Goal: Task Accomplishment & Management: Manage account settings

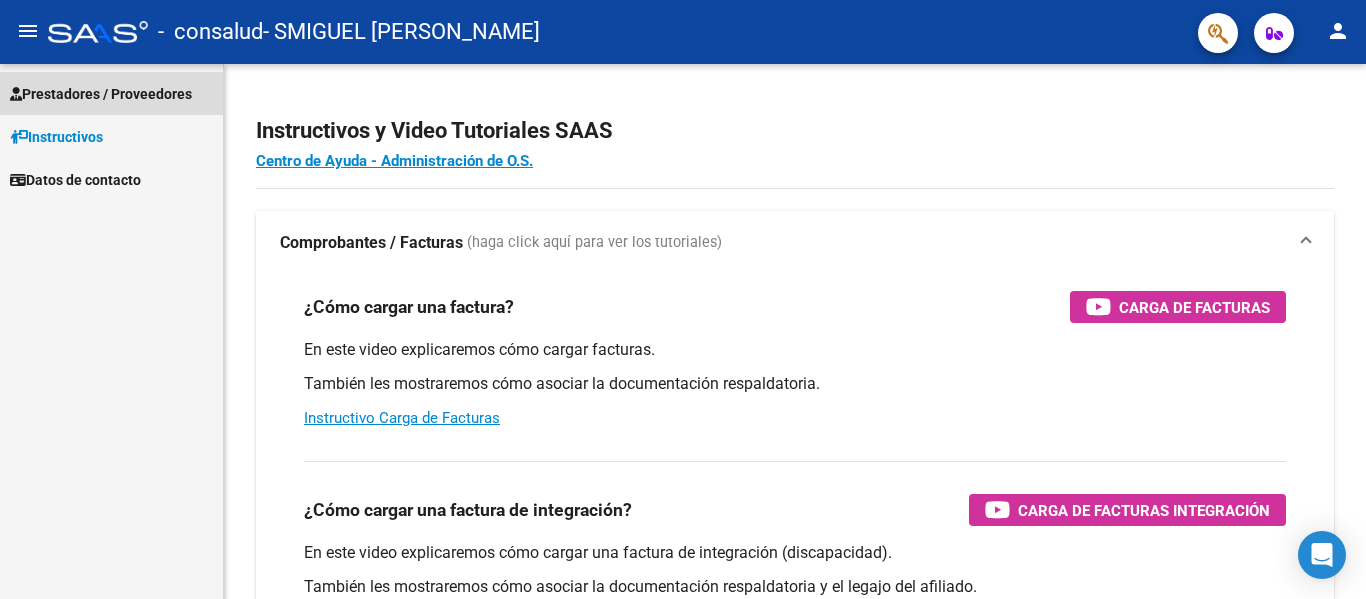
click at [202, 90] on link "Prestadores / Proveedores" at bounding box center [111, 93] width 223 height 43
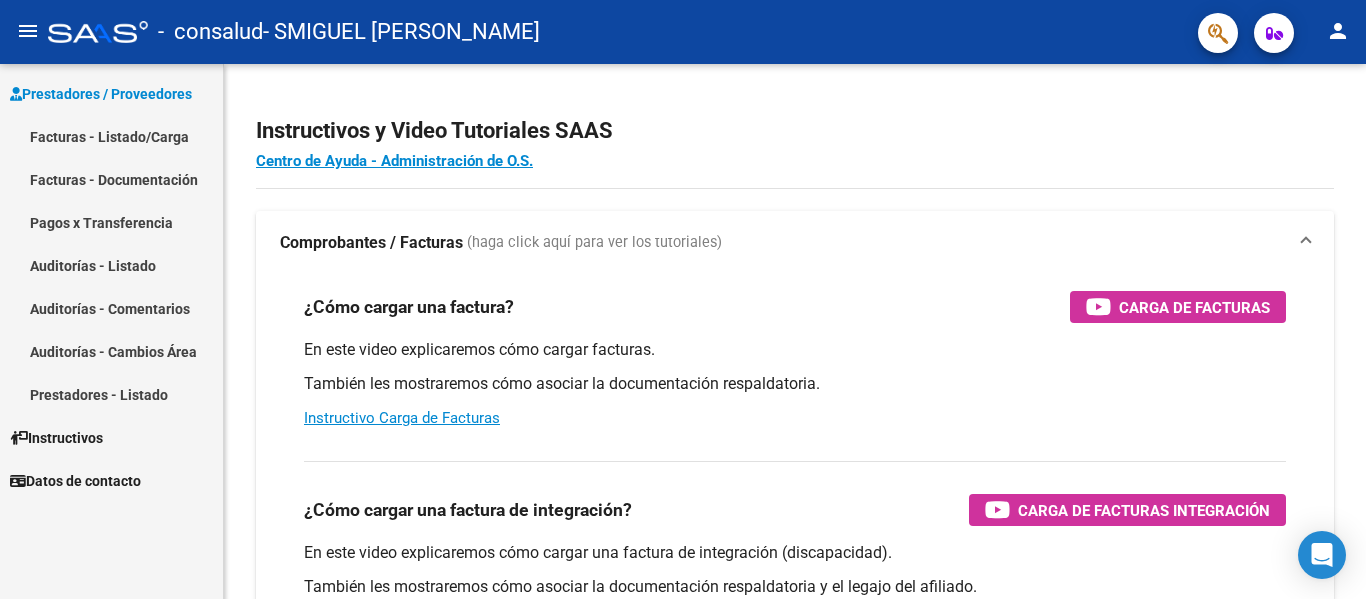
click at [161, 135] on link "Facturas - Listado/Carga" at bounding box center [111, 136] width 223 height 43
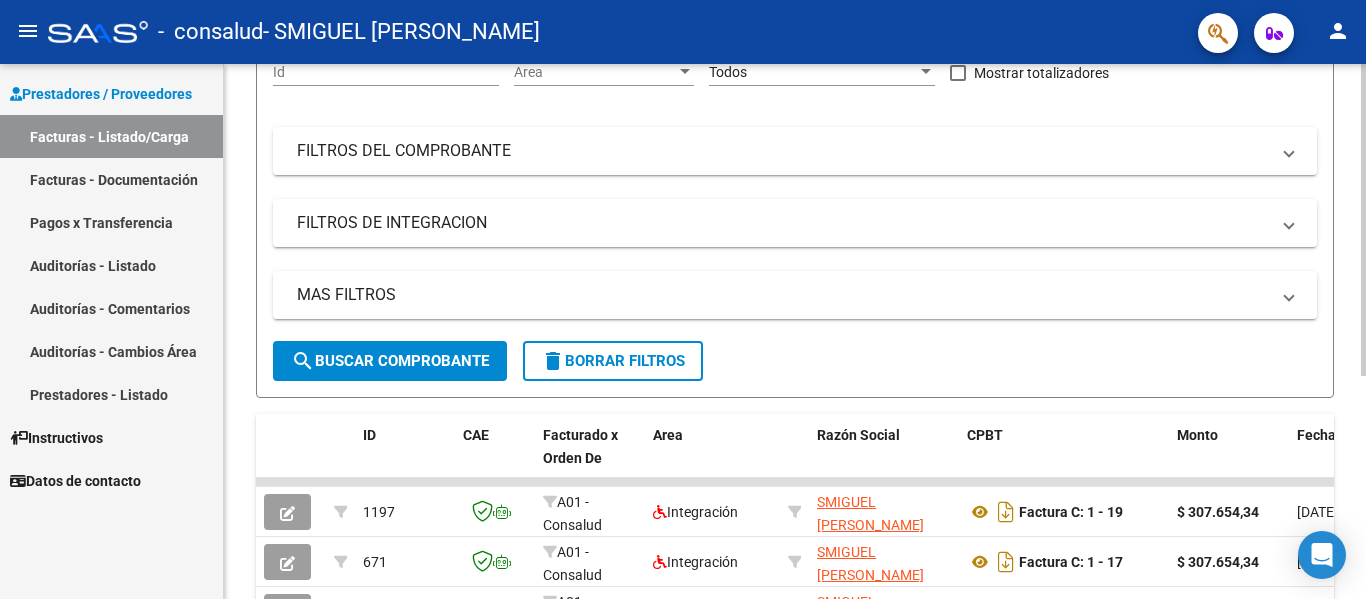
scroll to position [338, 0]
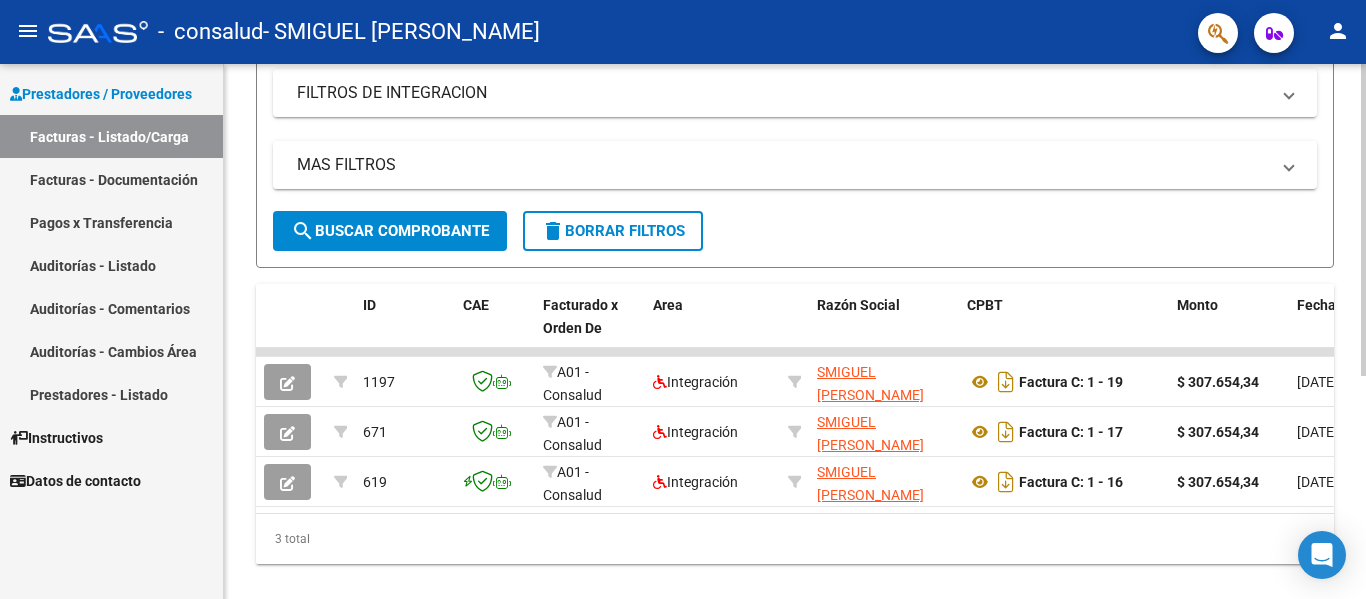
click at [1365, 364] on div at bounding box center [1363, 426] width 5 height 312
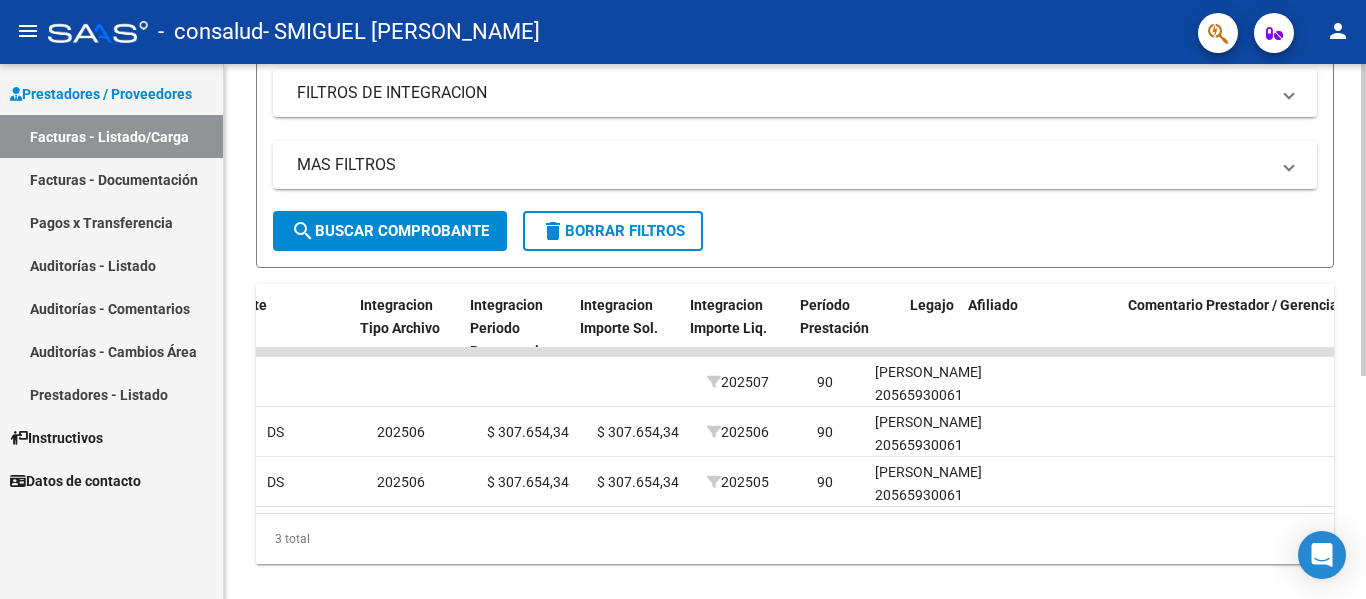
scroll to position [0, 2049]
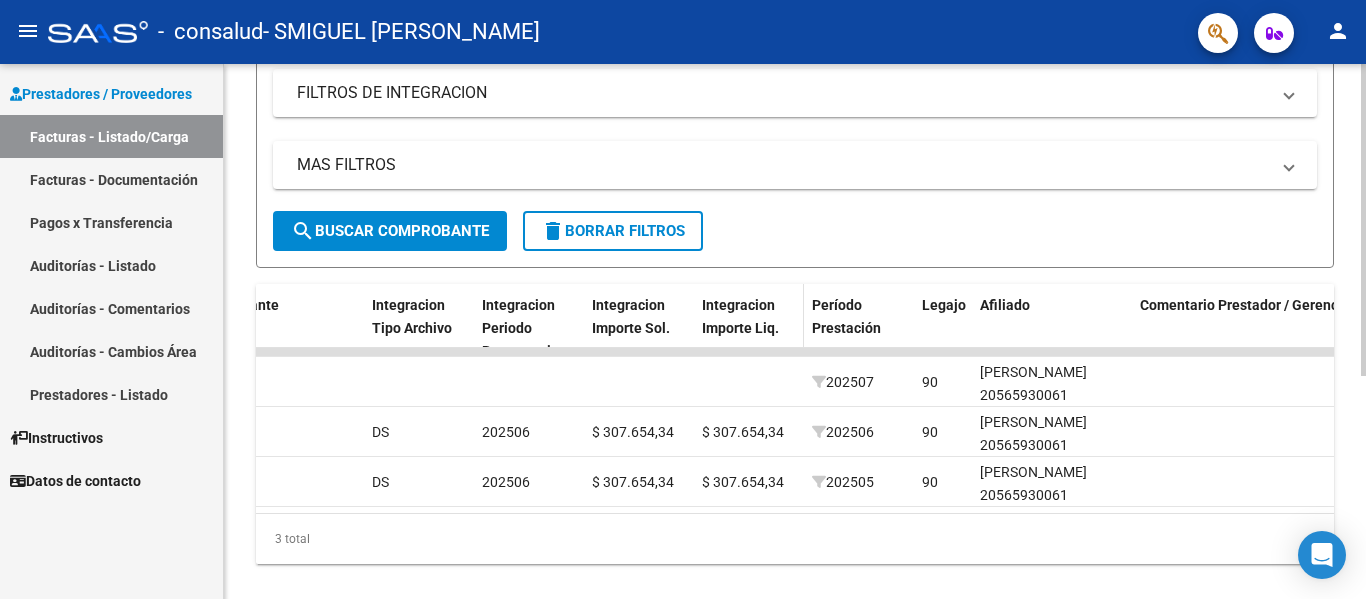
click at [747, 324] on span "Integracion Importe Liq." at bounding box center [740, 316] width 77 height 39
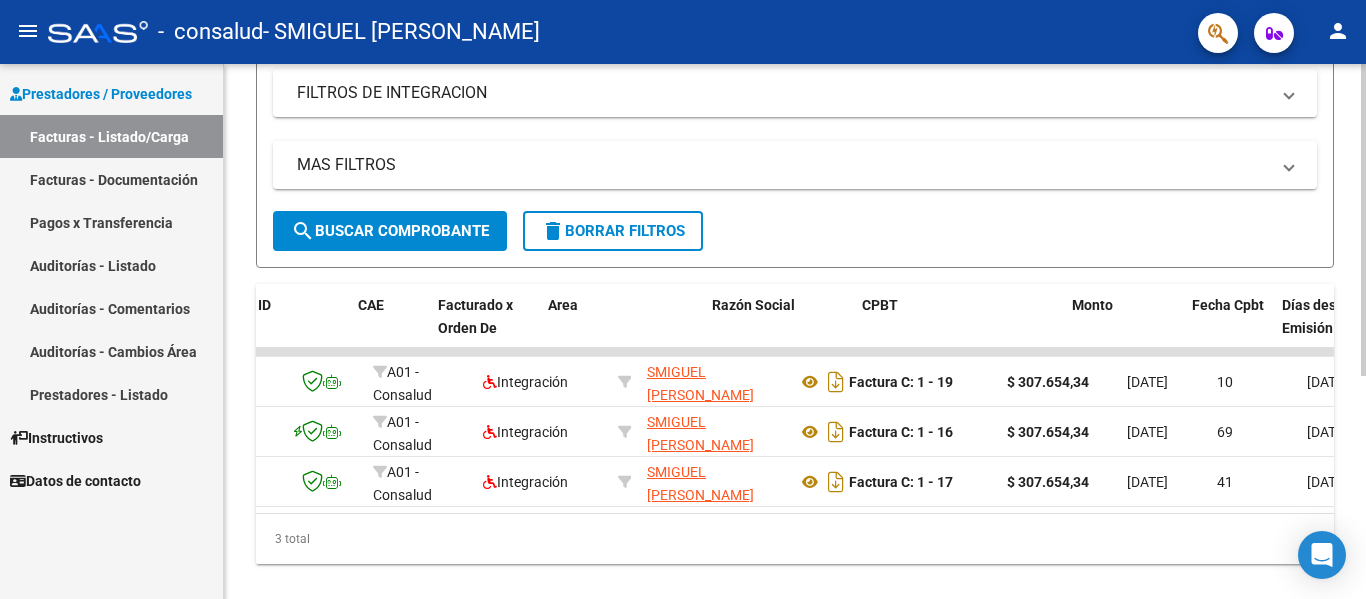
scroll to position [0, 97]
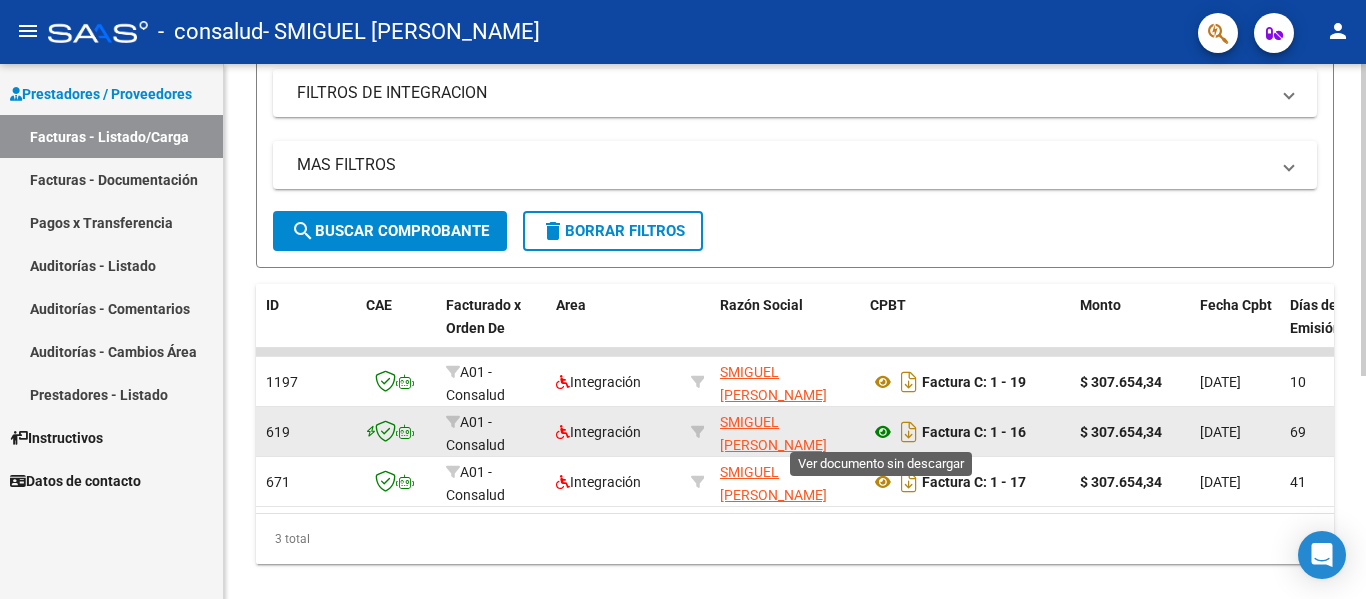
click at [886, 432] on icon at bounding box center [883, 432] width 26 height 24
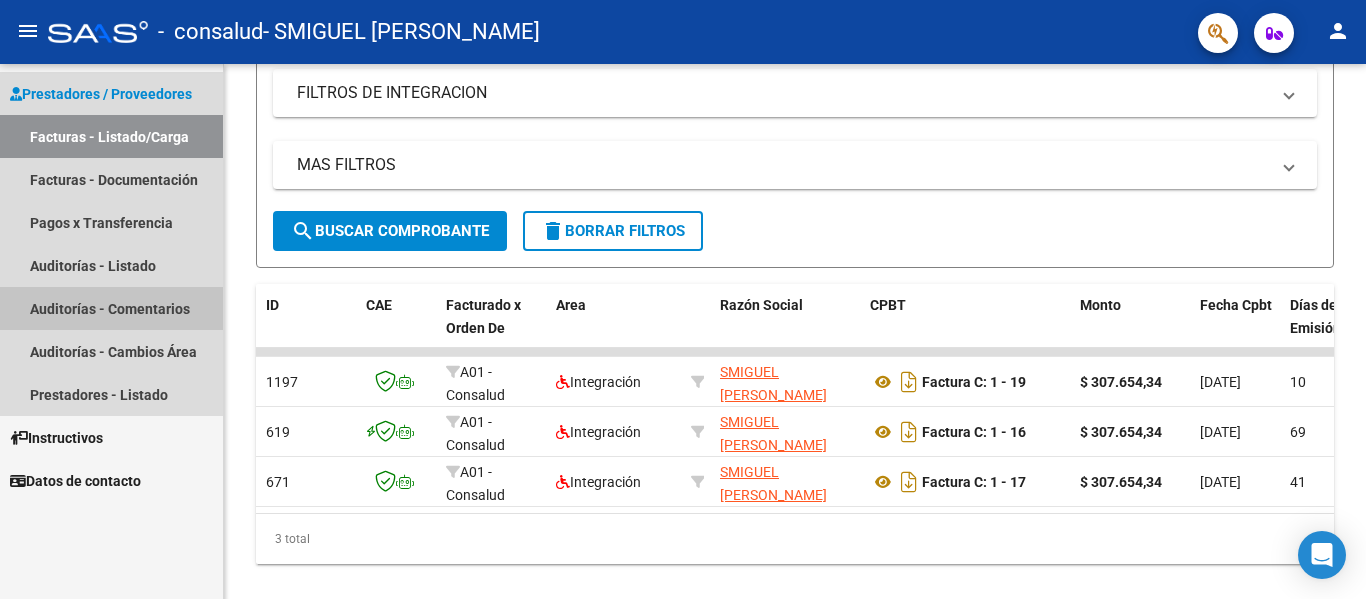
click at [175, 299] on link "Auditorías - Comentarios" at bounding box center [111, 308] width 223 height 43
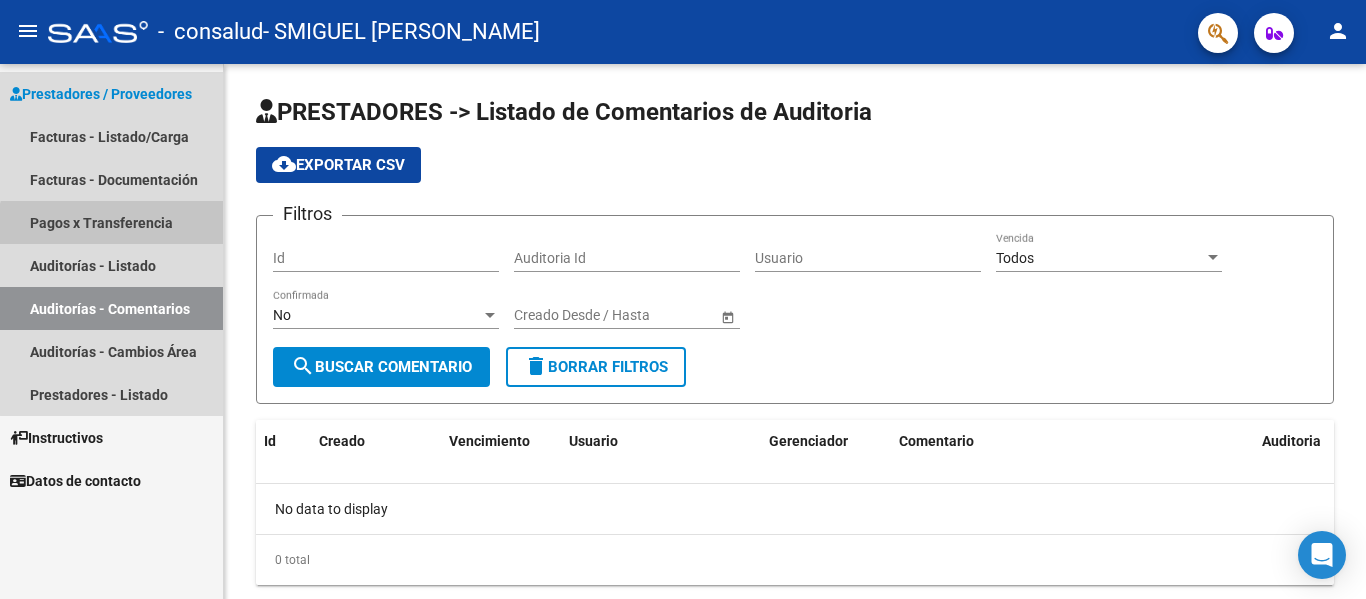
click at [143, 237] on link "Pagos x Transferencia" at bounding box center [111, 222] width 223 height 43
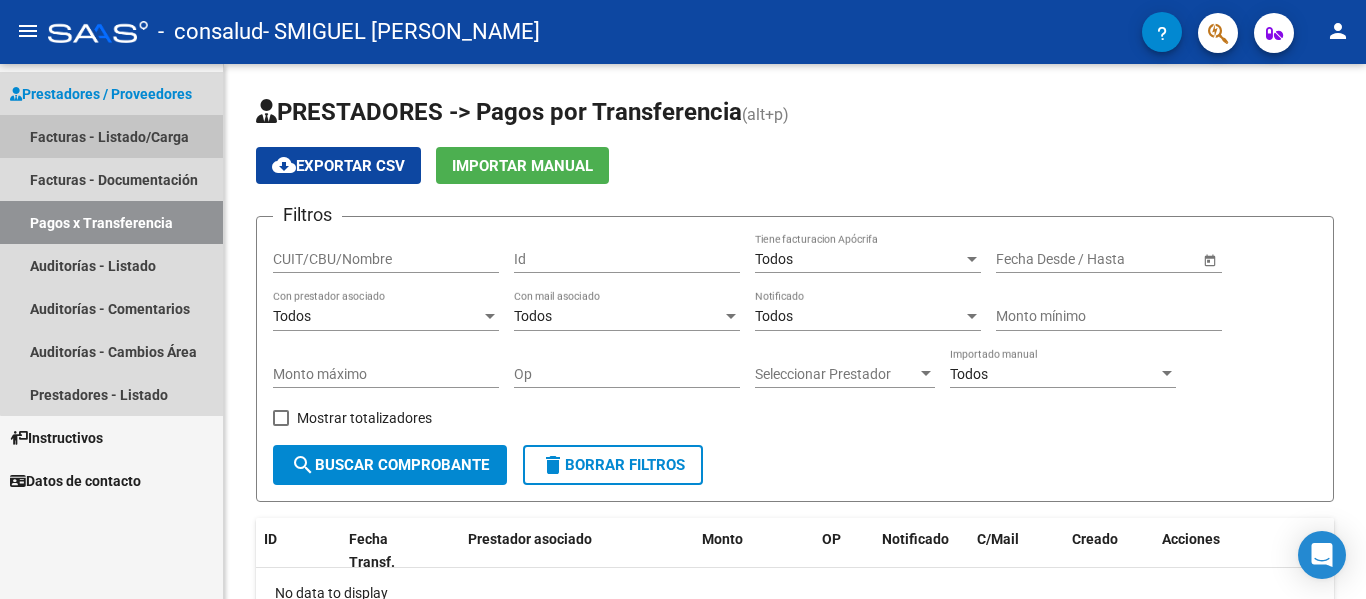
click at [192, 141] on link "Facturas - Listado/Carga" at bounding box center [111, 136] width 223 height 43
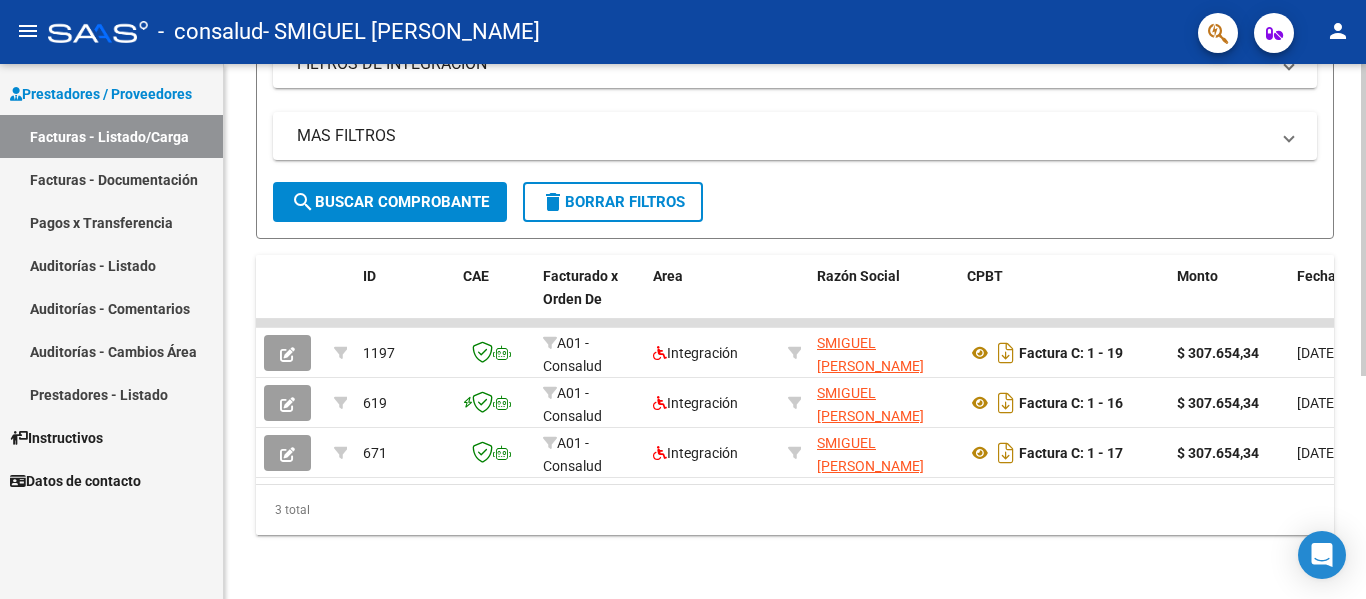
scroll to position [383, 0]
click at [1365, 435] on div at bounding box center [1363, 443] width 5 height 312
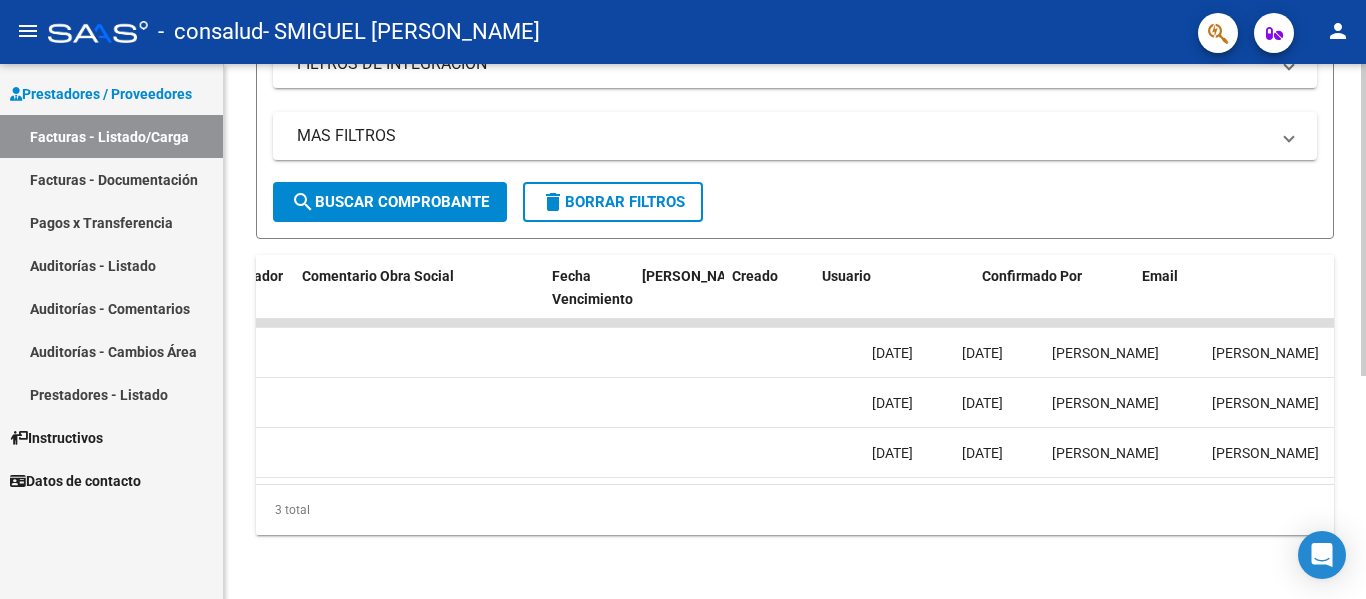
scroll to position [0, 3137]
